Goal: Task Accomplishment & Management: Manage account settings

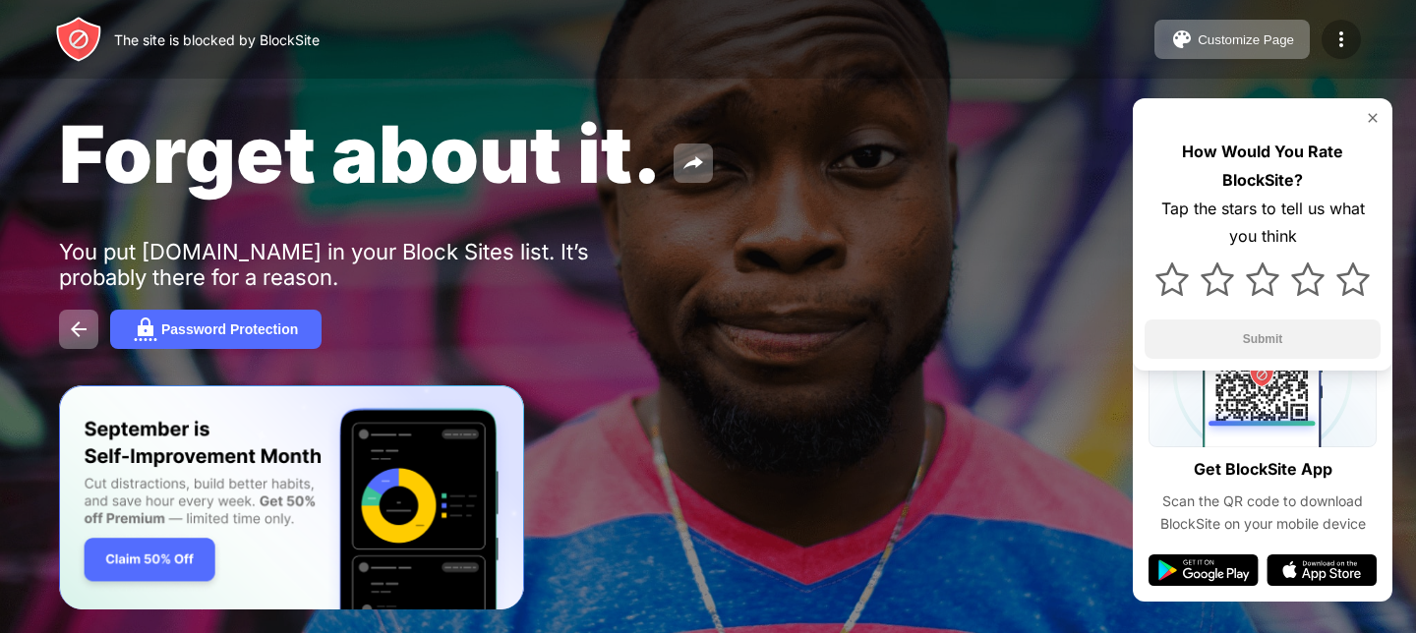
click at [1347, 37] on img at bounding box center [1342, 40] width 24 height 24
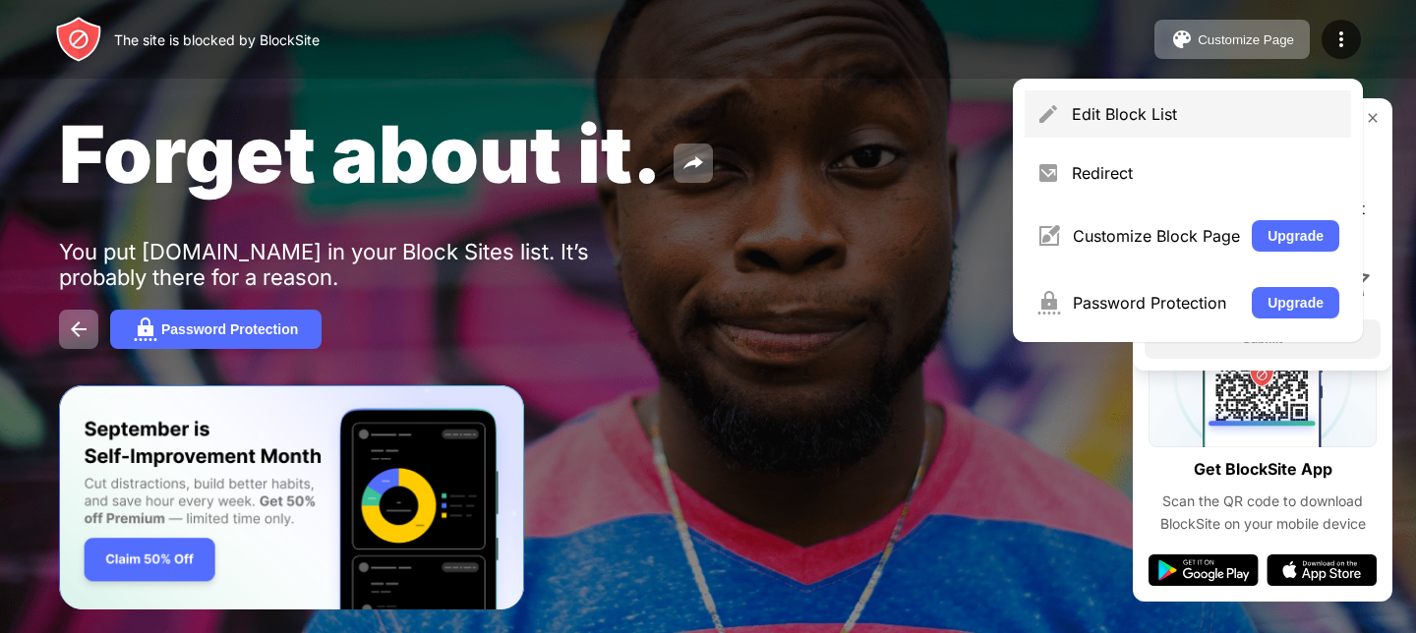
click at [1065, 105] on div "Edit Block List" at bounding box center [1188, 113] width 327 height 47
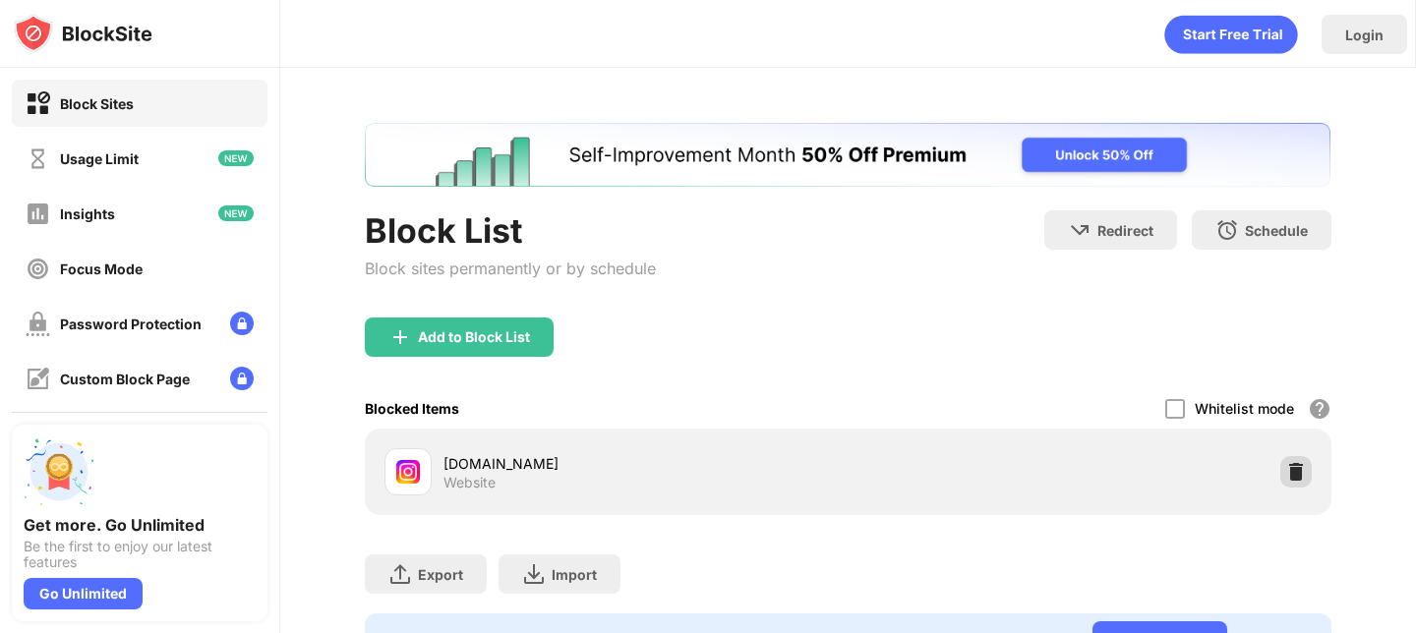
click at [1296, 474] on img at bounding box center [1296, 472] width 20 height 20
